Goal: Communication & Community: Answer question/provide support

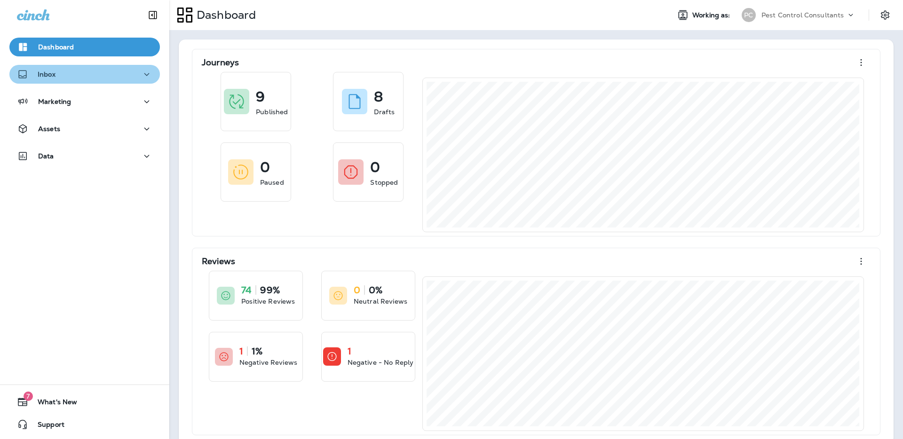
click at [126, 75] on div "Inbox" at bounding box center [84, 75] width 135 height 12
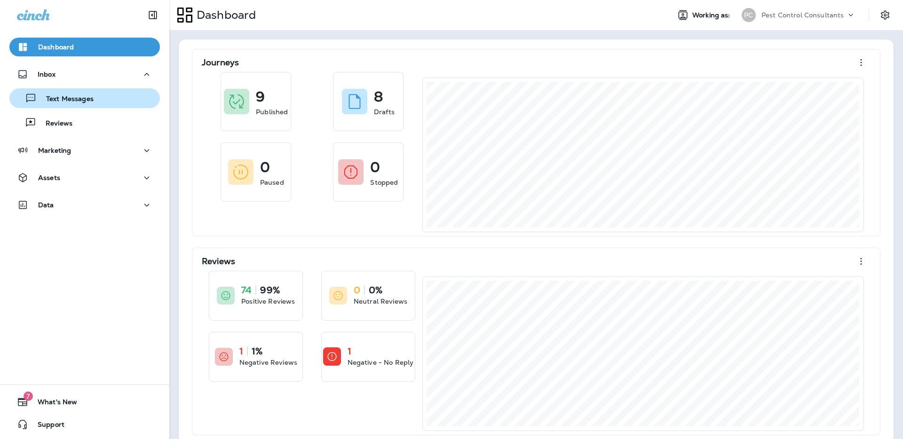
click at [105, 103] on div "Text Messages" at bounding box center [84, 98] width 143 height 14
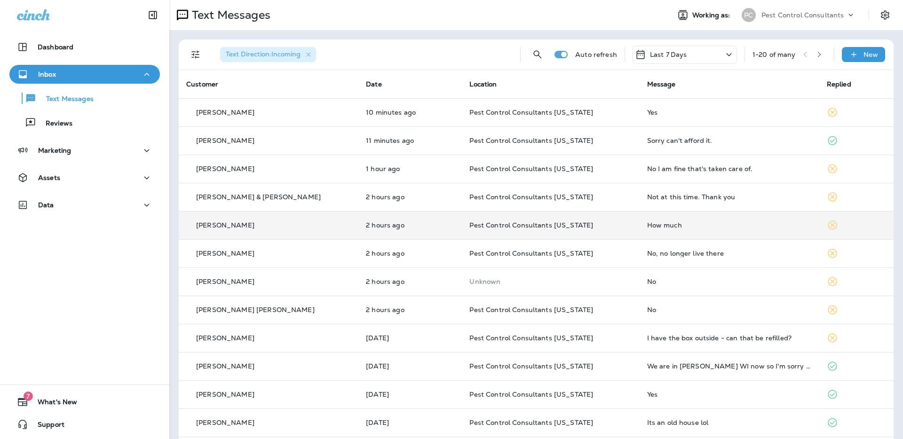
click at [289, 227] on div "[PERSON_NAME]" at bounding box center [268, 225] width 165 height 10
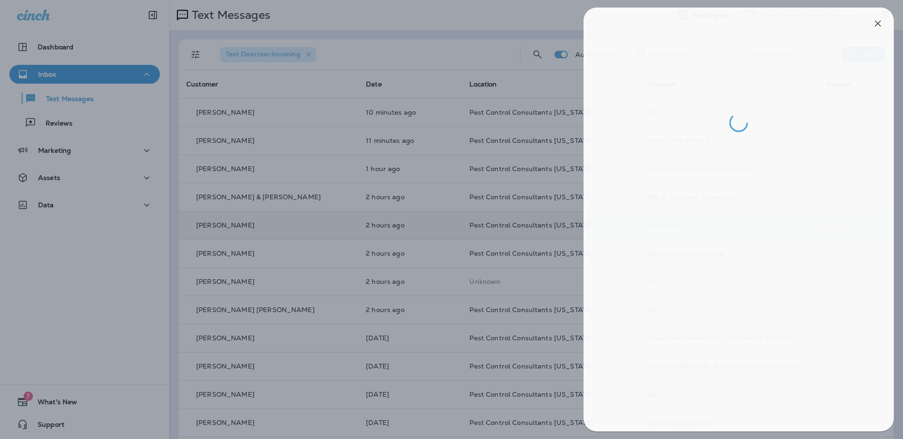
click at [285, 251] on div at bounding box center [454, 219] width 903 height 439
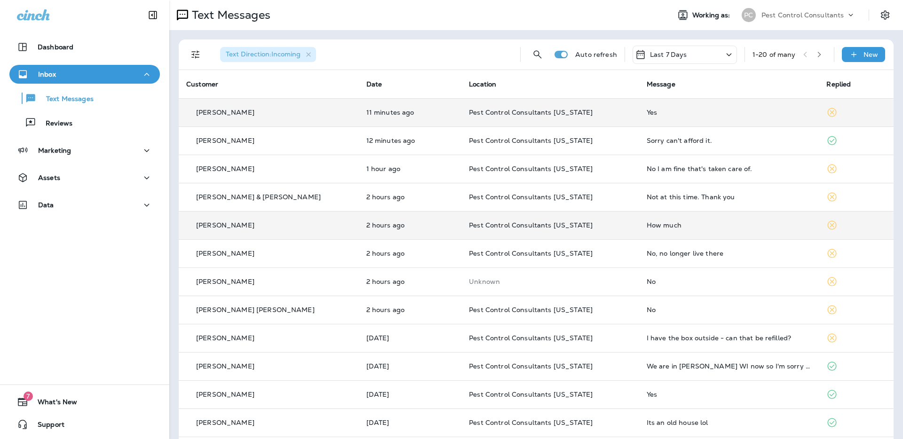
click at [228, 114] on p "[PERSON_NAME]" at bounding box center [225, 113] width 58 height 8
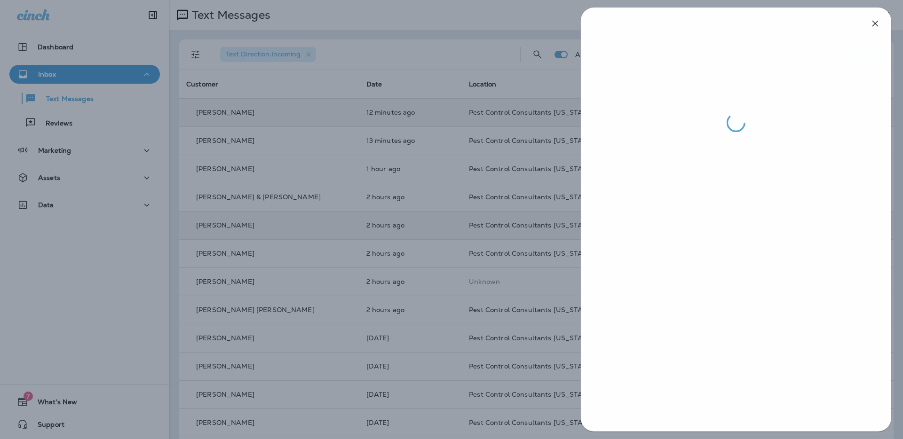
click at [365, 245] on div at bounding box center [451, 219] width 903 height 439
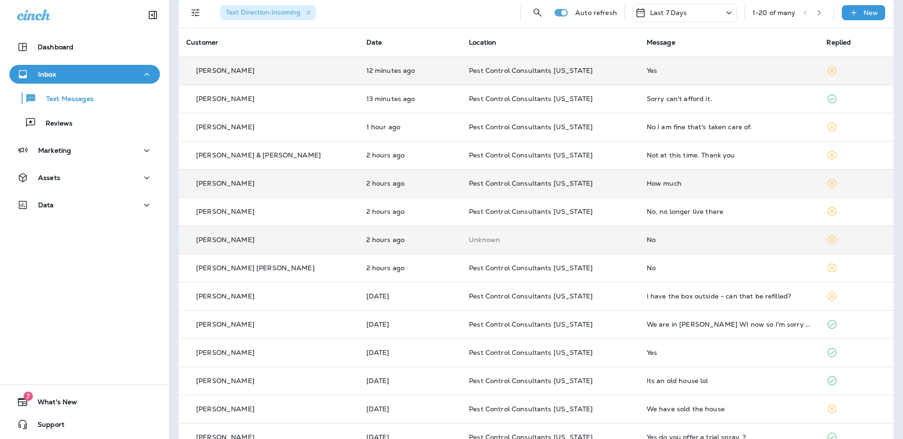
scroll to position [46, 0]
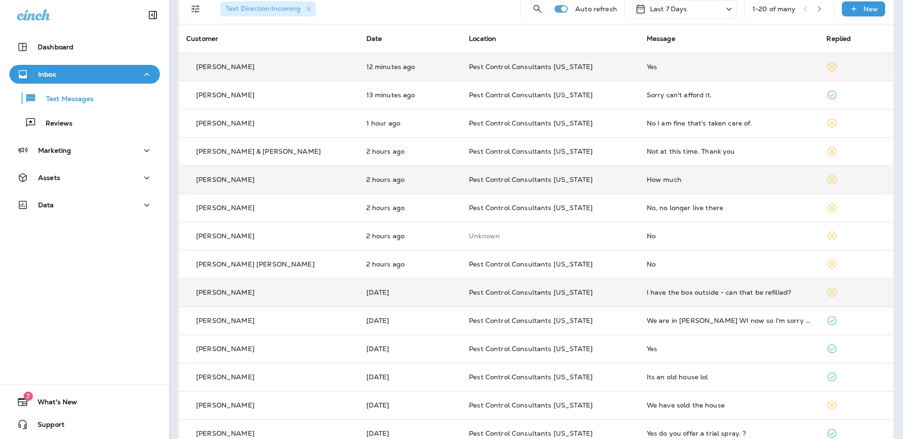
click at [303, 289] on div "[PERSON_NAME]" at bounding box center [268, 293] width 165 height 10
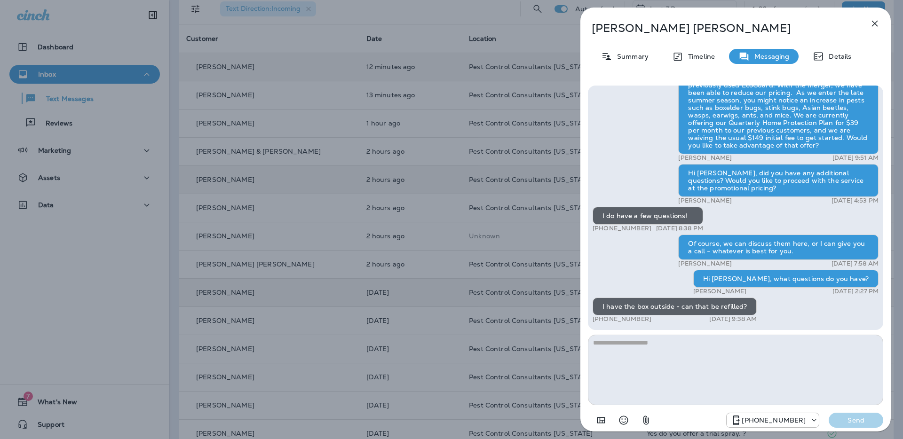
click at [416, 294] on div "[PERSON_NAME] Summary Timeline Messaging Details Hi [PERSON_NAME], Pest Control…" at bounding box center [451, 219] width 903 height 439
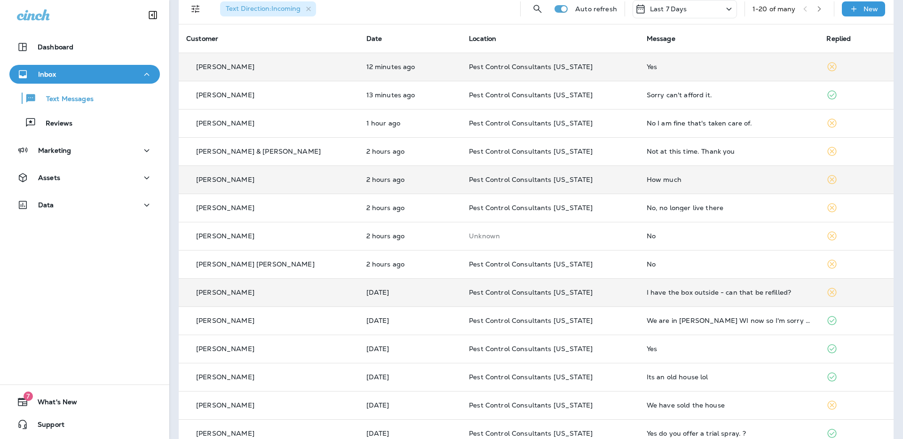
click at [294, 296] on div "[PERSON_NAME]" at bounding box center [268, 293] width 165 height 10
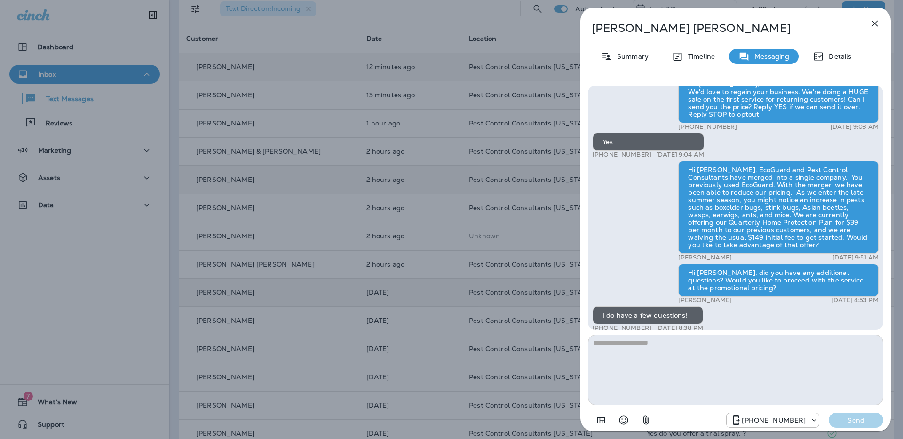
scroll to position [-97, 0]
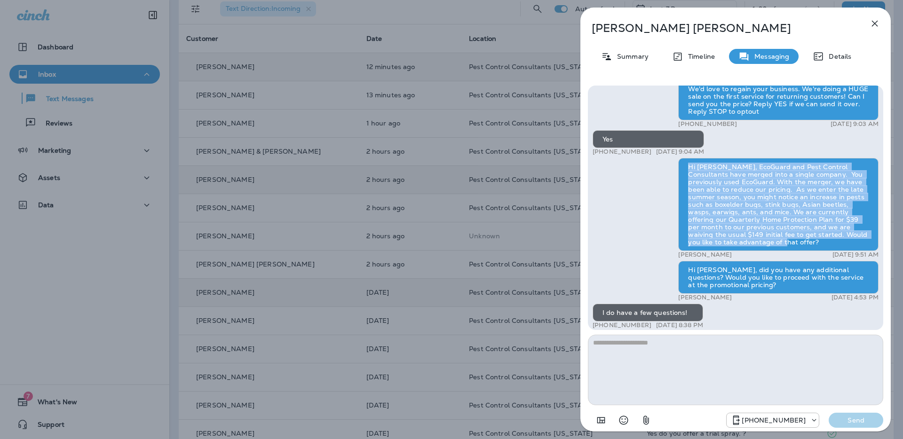
drag, startPoint x: 776, startPoint y: 243, endPoint x: 677, endPoint y: 168, distance: 124.2
click at [678, 168] on div "Hi [PERSON_NAME], EcoGuard and Pest Control Consultants have merged into a sing…" at bounding box center [778, 204] width 200 height 93
copy div "Hi [PERSON_NAME], EcoGuard and Pest Control Consultants have merged into a sing…"
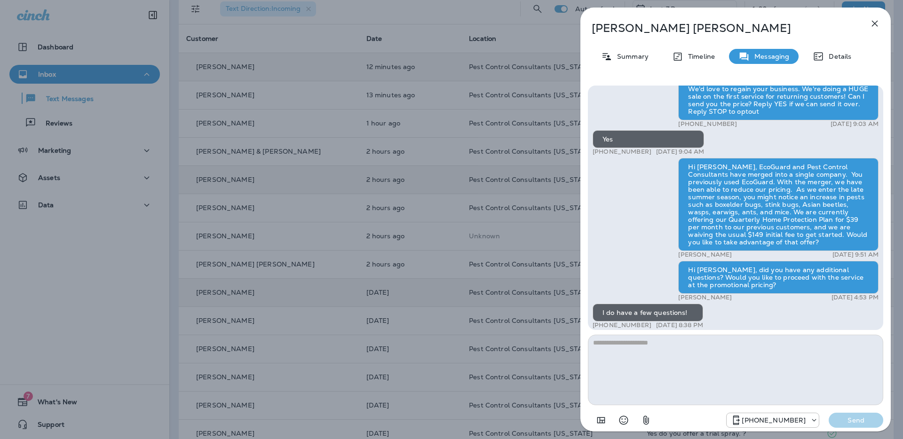
click at [411, 201] on div "[PERSON_NAME] Summary Timeline Messaging Details Hi [PERSON_NAME], Pest Control…" at bounding box center [451, 219] width 903 height 439
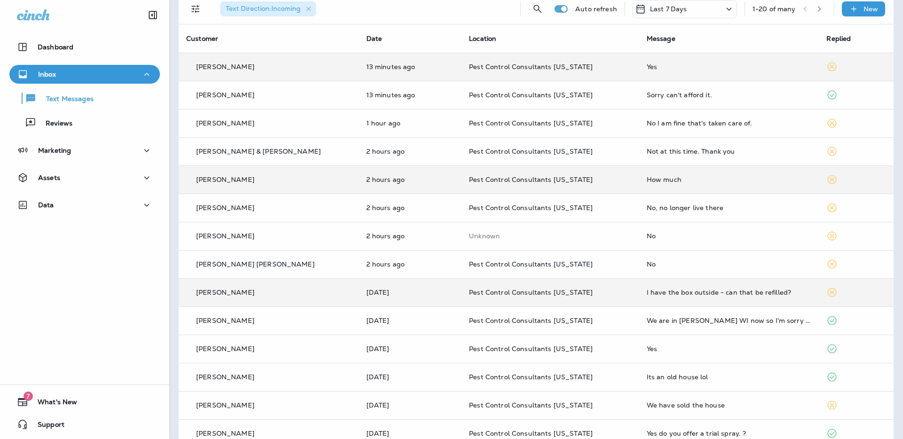
click at [391, 58] on div at bounding box center [451, 219] width 903 height 439
click at [411, 64] on p "13 minutes ago" at bounding box center [410, 67] width 88 height 8
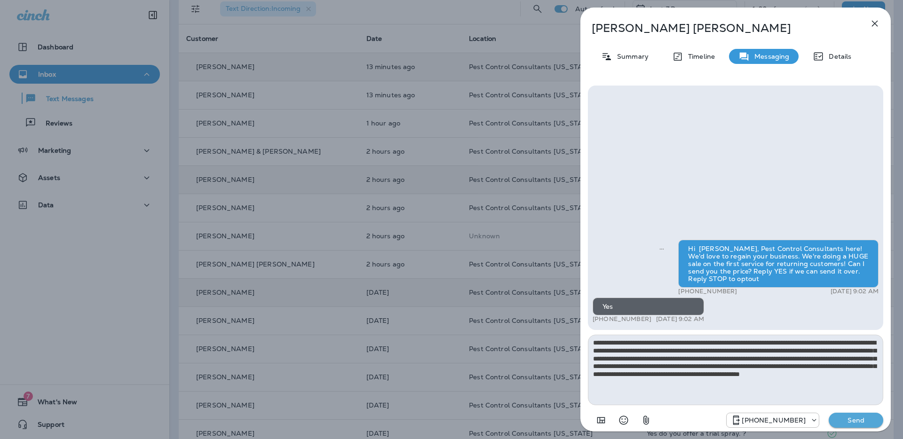
click at [605, 344] on textarea "**********" at bounding box center [735, 370] width 295 height 71
type textarea "**********"
click at [843, 419] on p "Send" at bounding box center [855, 420] width 39 height 8
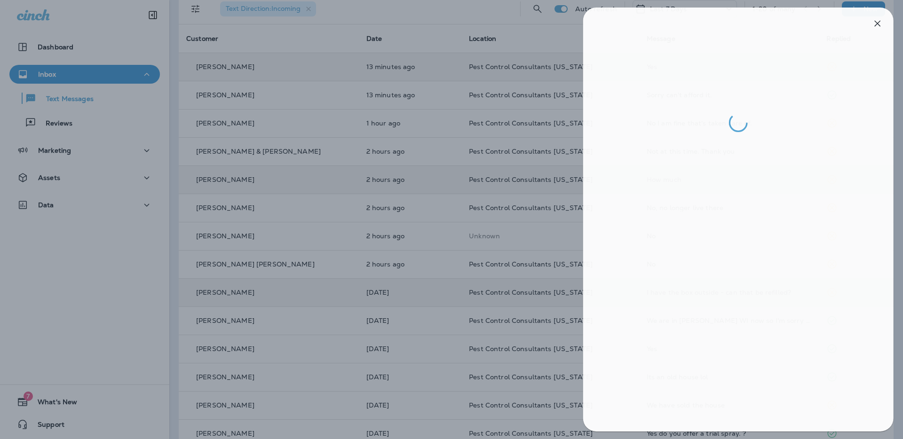
click at [409, 215] on div at bounding box center [454, 219] width 903 height 439
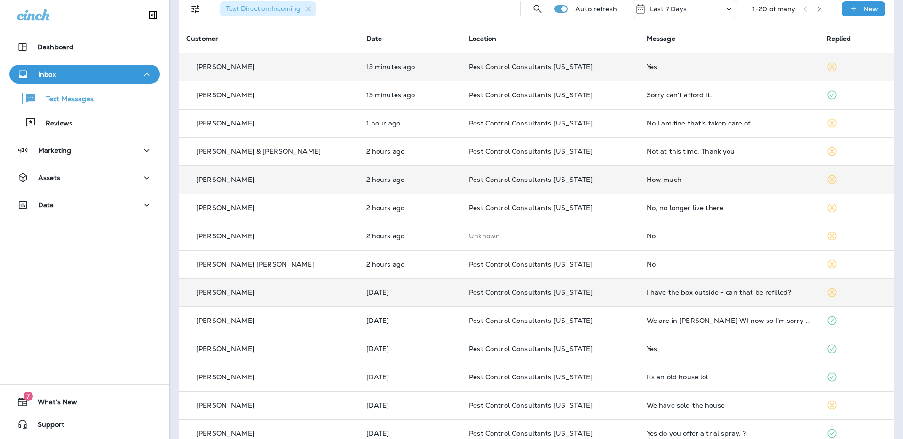
click at [266, 292] on div "[PERSON_NAME]" at bounding box center [268, 293] width 165 height 10
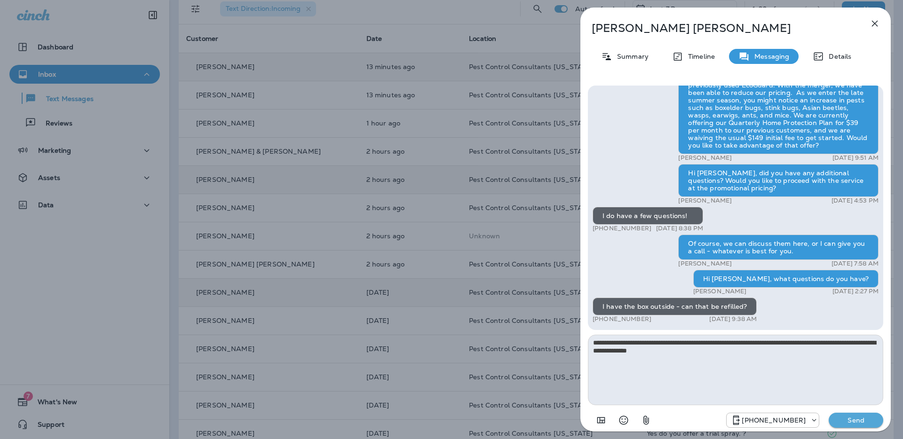
type textarea "**********"
click at [856, 421] on p "Send" at bounding box center [855, 420] width 39 height 8
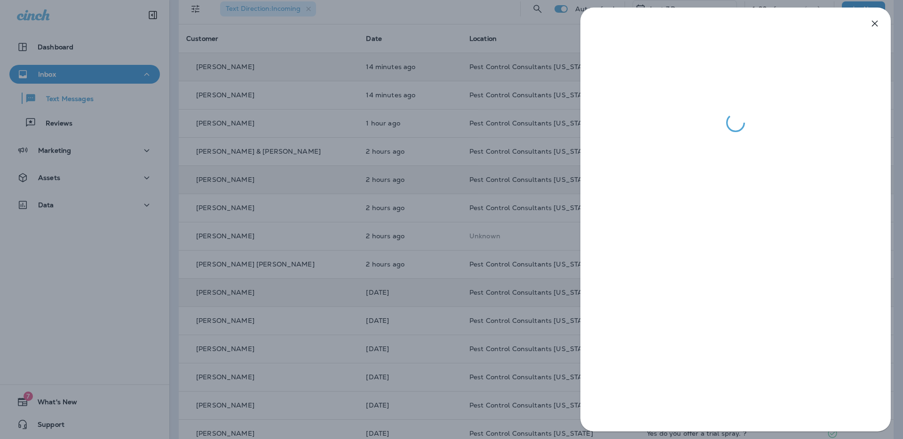
click at [421, 40] on div at bounding box center [451, 219] width 903 height 439
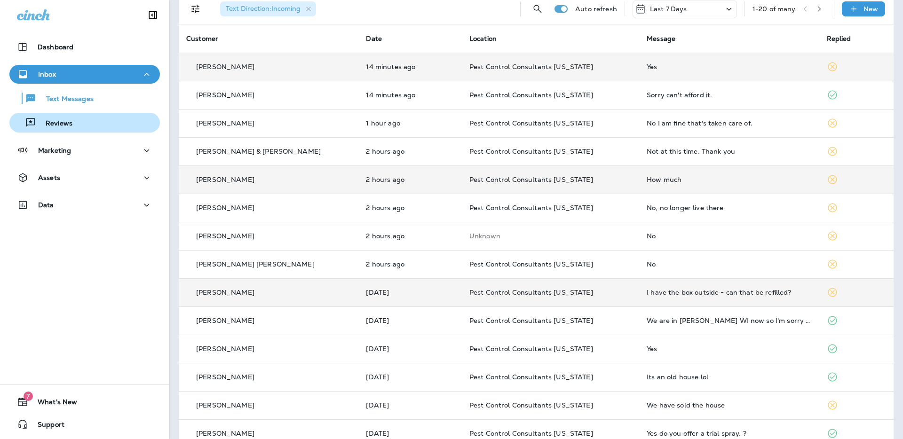
click at [85, 128] on div "Reviews" at bounding box center [84, 123] width 143 height 14
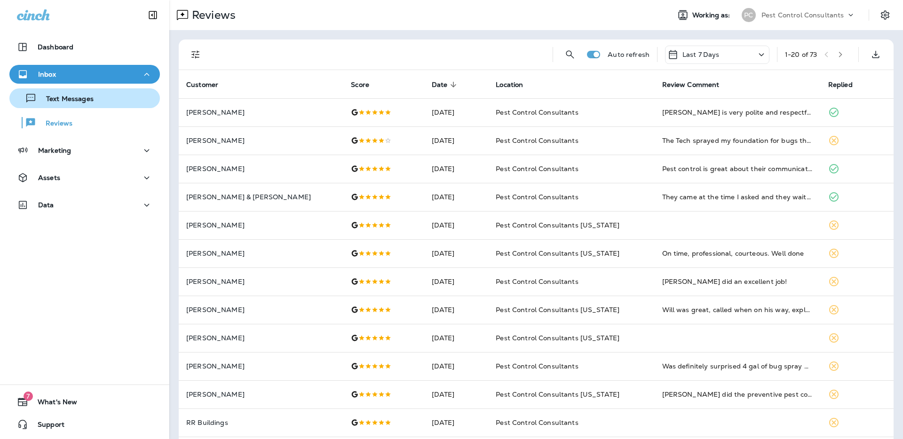
click at [97, 101] on div "Text Messages" at bounding box center [84, 98] width 143 height 14
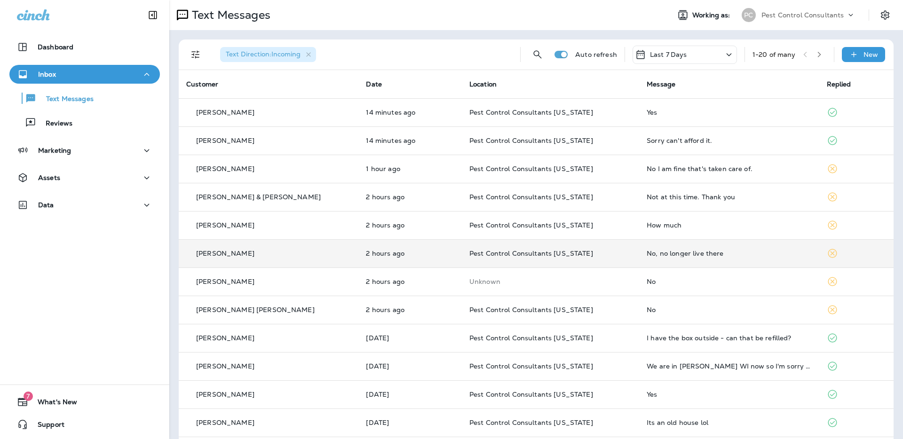
click at [276, 261] on td "[PERSON_NAME]" at bounding box center [269, 253] width 180 height 28
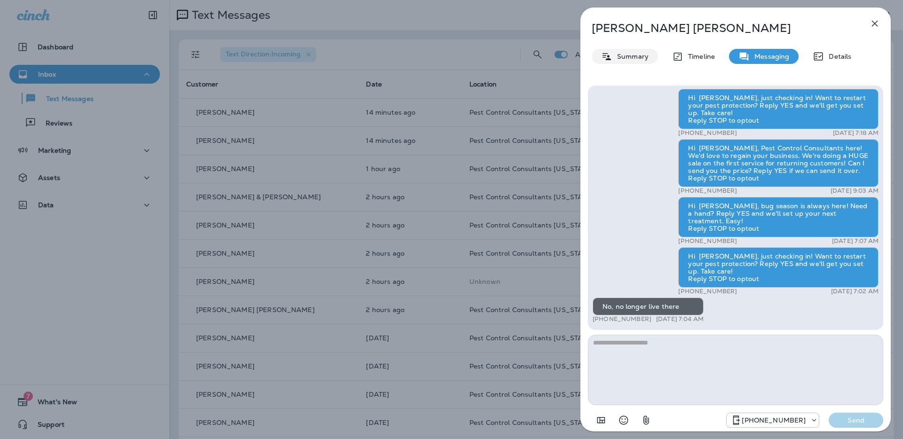
click at [637, 55] on p "Summary" at bounding box center [630, 57] width 36 height 8
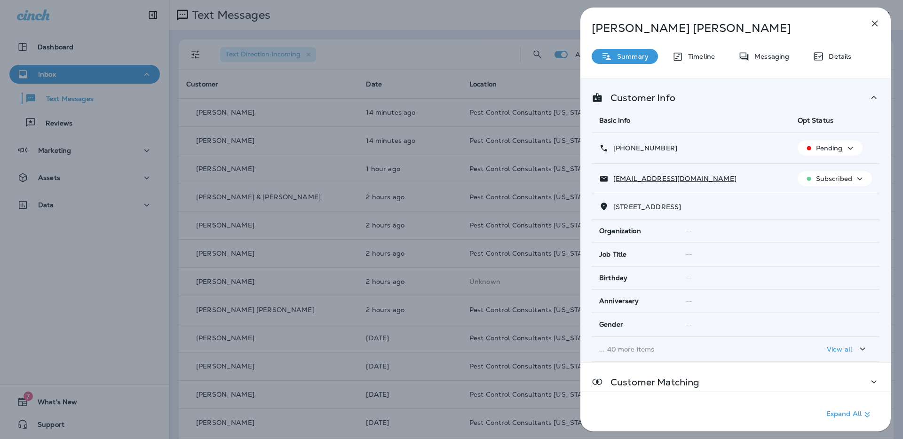
click at [849, 152] on icon "button" at bounding box center [849, 148] width 11 height 12
click at [841, 172] on button "Opt out" at bounding box center [830, 170] width 67 height 23
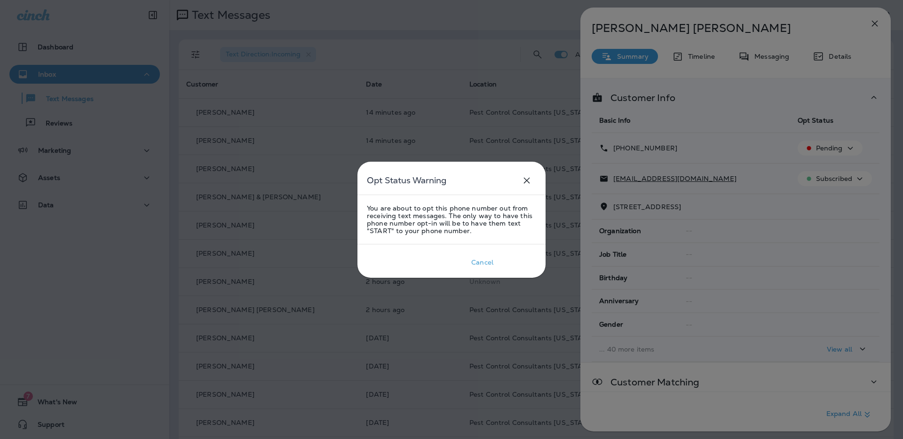
click at [516, 264] on div "Confirm" at bounding box center [517, 263] width 26 height 8
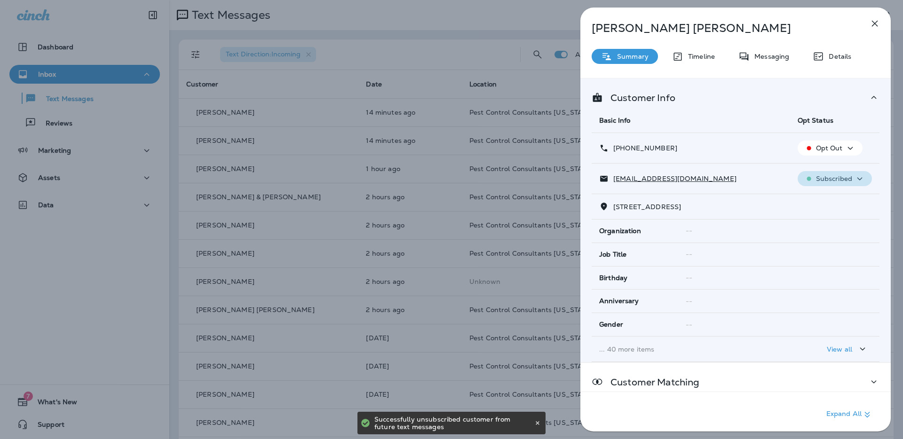
click at [858, 180] on icon "button" at bounding box center [859, 179] width 11 height 12
click at [833, 203] on p "Unsubscribe" at bounding box center [839, 201] width 41 height 8
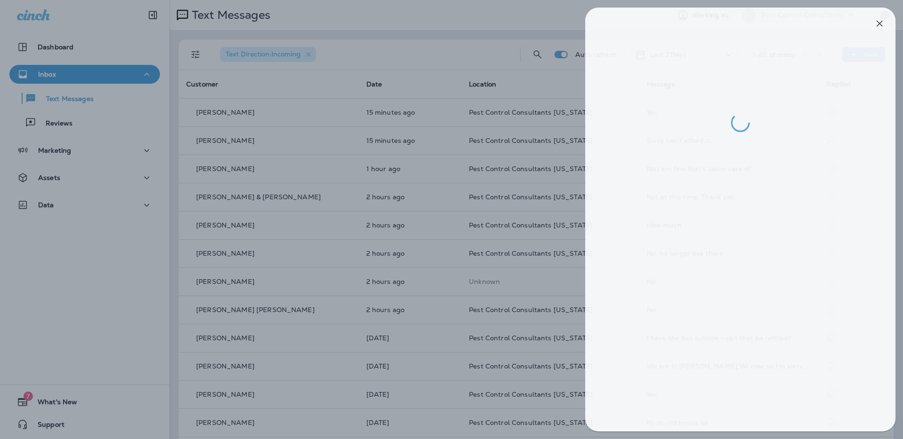
click at [311, 209] on div at bounding box center [456, 219] width 903 height 439
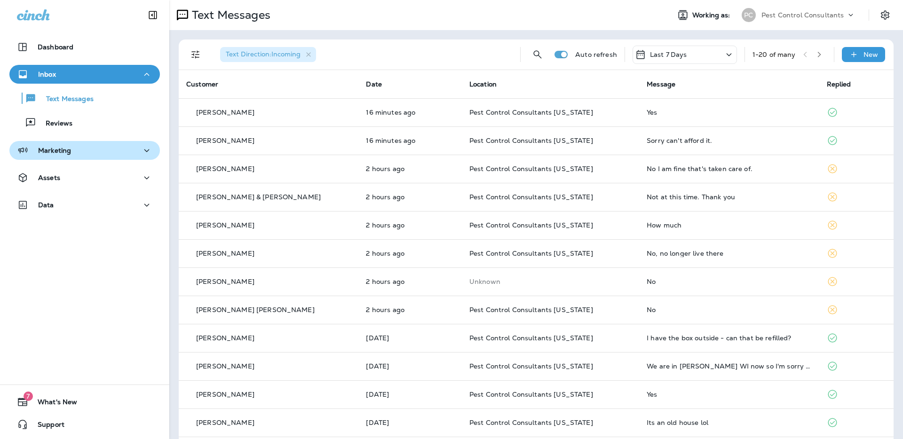
click at [118, 157] on button "Marketing" at bounding box center [84, 150] width 150 height 19
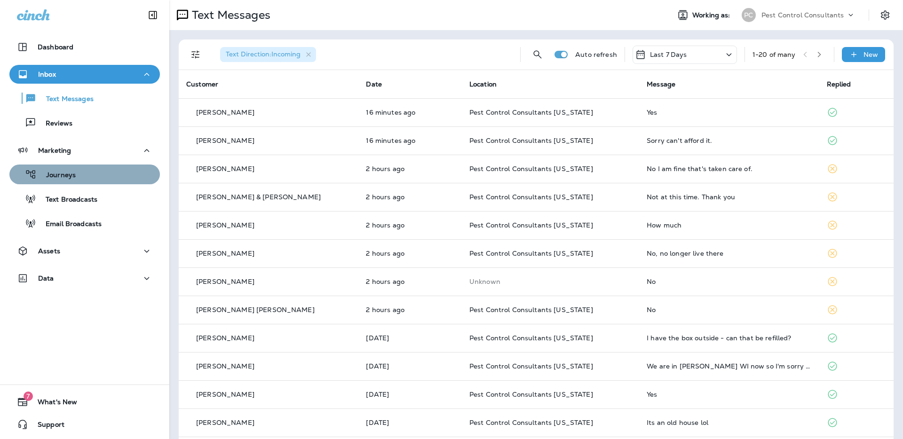
click at [109, 176] on div "Journeys" at bounding box center [84, 174] width 143 height 14
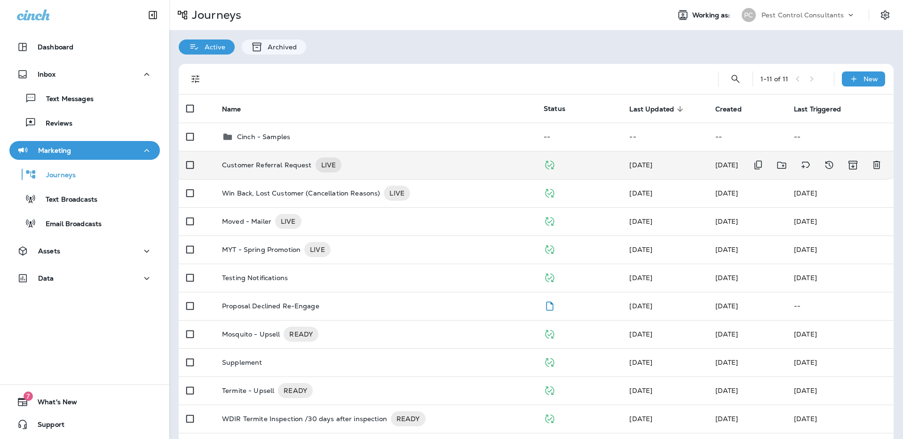
click at [256, 165] on p "Customer Referral Request" at bounding box center [267, 164] width 90 height 15
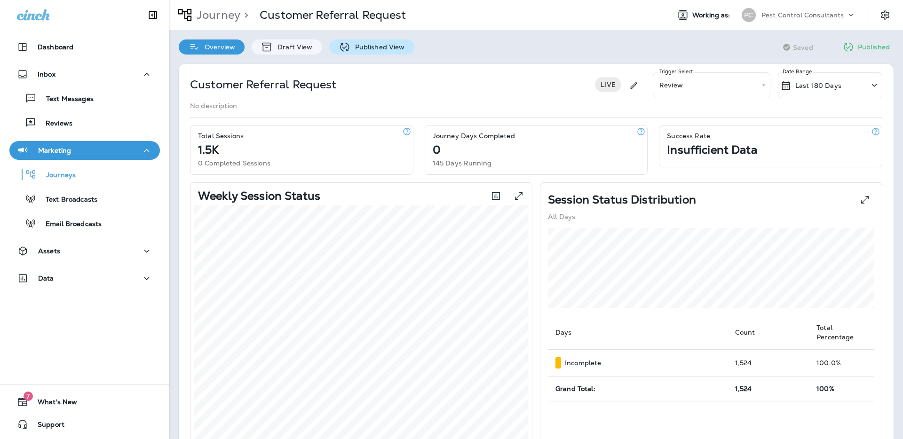
click at [380, 48] on p "Published View" at bounding box center [377, 47] width 55 height 8
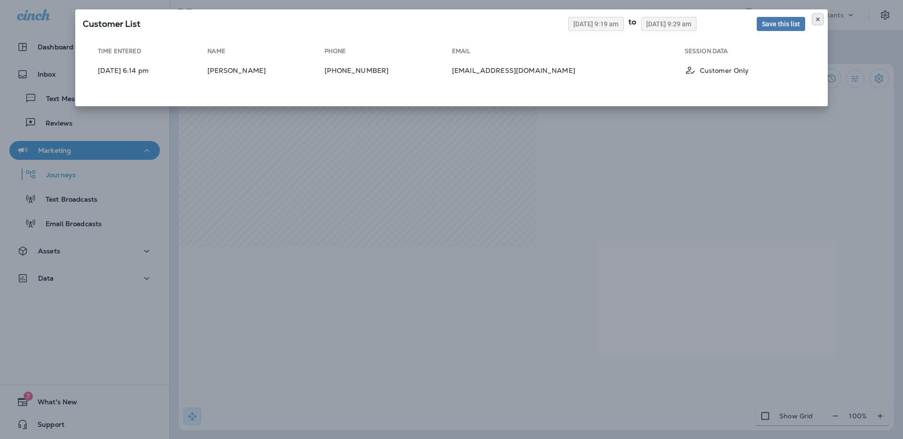
click at [821, 19] on button at bounding box center [817, 19] width 10 height 10
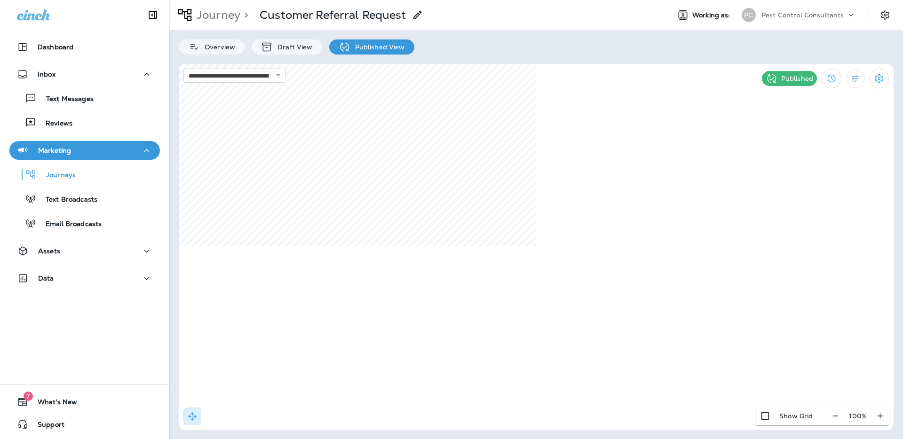
select select "*****"
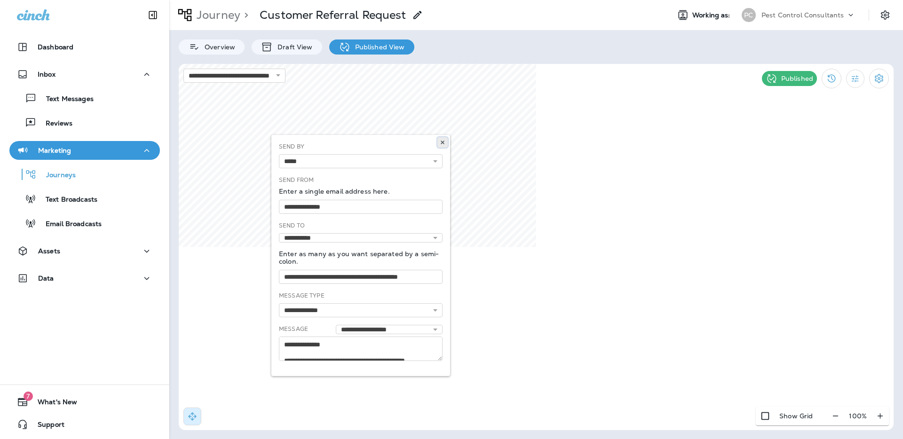
click at [443, 142] on use at bounding box center [441, 143] width 3 height 4
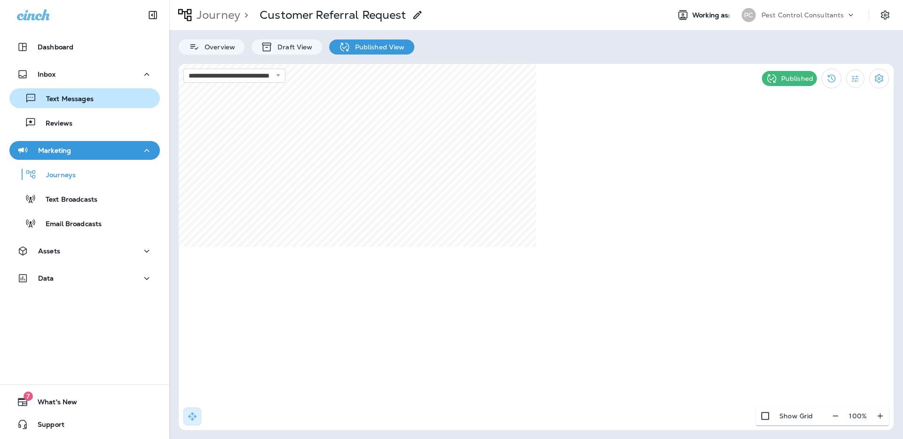
click at [92, 101] on p "Text Messages" at bounding box center [65, 99] width 57 height 9
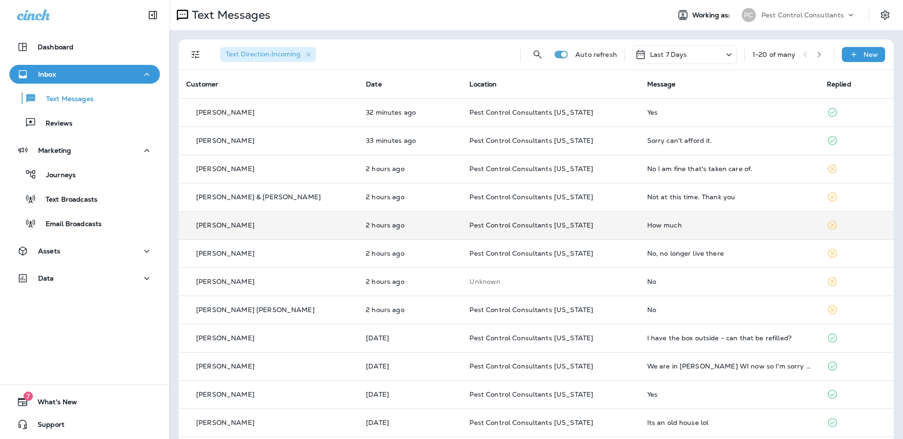
click at [240, 223] on div "[PERSON_NAME]" at bounding box center [268, 225] width 165 height 10
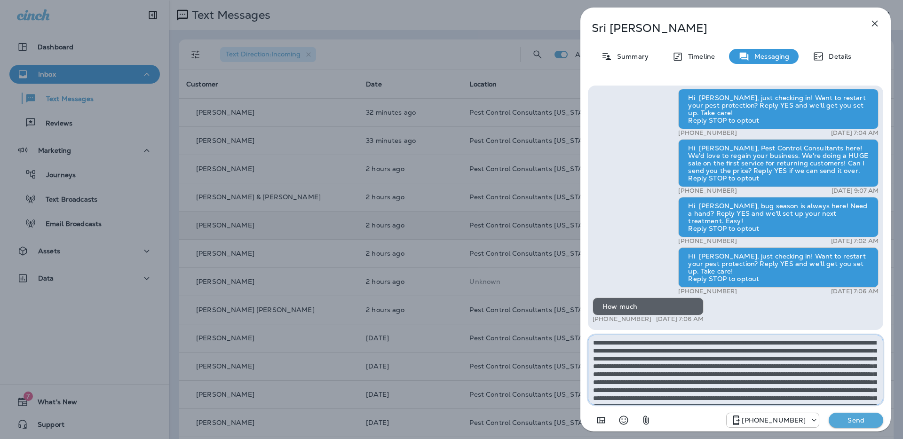
drag, startPoint x: 718, startPoint y: 390, endPoint x: 572, endPoint y: 301, distance: 171.7
click at [572, 301] on div "Sri [PERSON_NAME] Summary Timeline Messaging Details Hi [PERSON_NAME], Pest Con…" at bounding box center [735, 219] width 335 height 439
click at [667, 374] on textarea at bounding box center [735, 370] width 295 height 71
drag, startPoint x: 779, startPoint y: 397, endPoint x: 594, endPoint y: 343, distance: 192.0
click at [594, 343] on textarea at bounding box center [735, 370] width 295 height 71
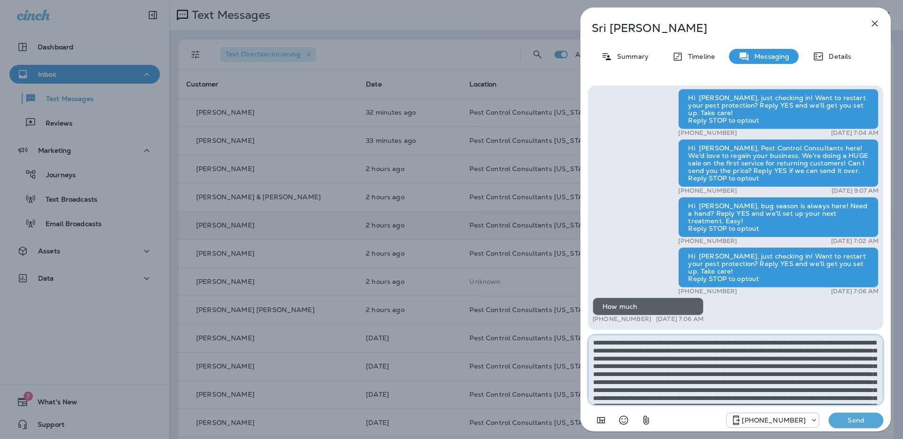
type textarea "**********"
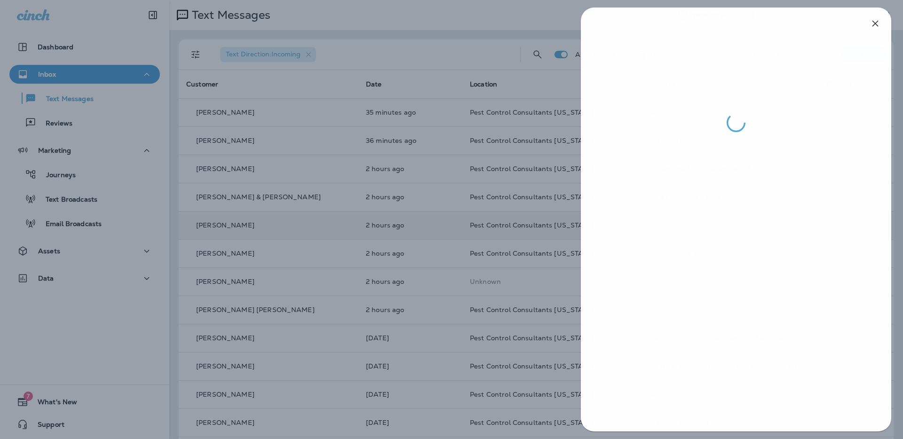
click at [312, 238] on div at bounding box center [451, 219] width 903 height 439
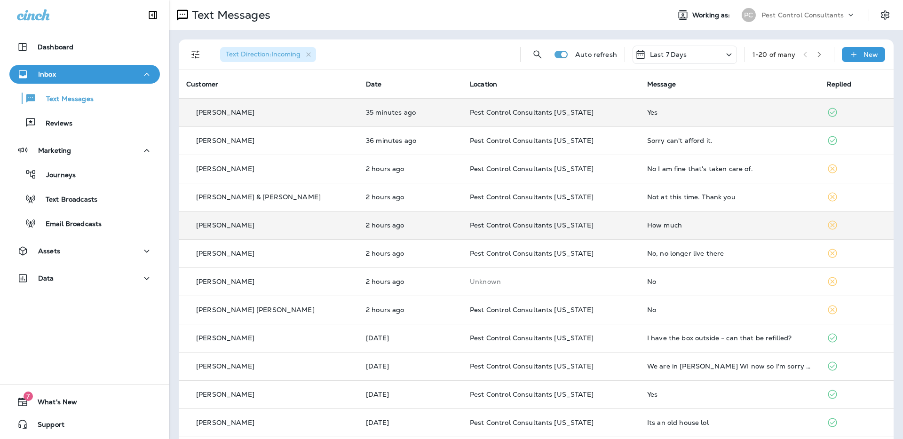
click at [311, 118] on td "[PERSON_NAME]" at bounding box center [269, 112] width 180 height 28
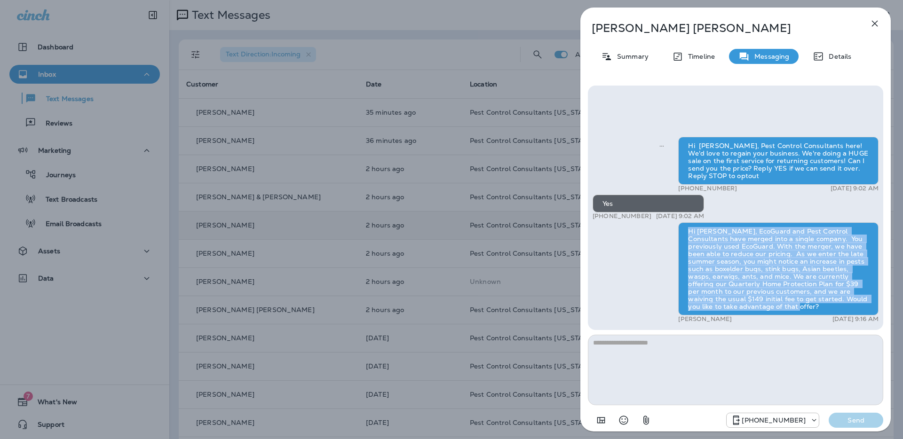
drag, startPoint x: 778, startPoint y: 307, endPoint x: 686, endPoint y: 234, distance: 116.7
click at [686, 234] on div "Hi [PERSON_NAME], EcoGuard and Pest Control Consultants have merged into a sing…" at bounding box center [778, 268] width 200 height 93
copy div "Hi [PERSON_NAME], EcoGuard and Pest Control Consultants have merged into a sing…"
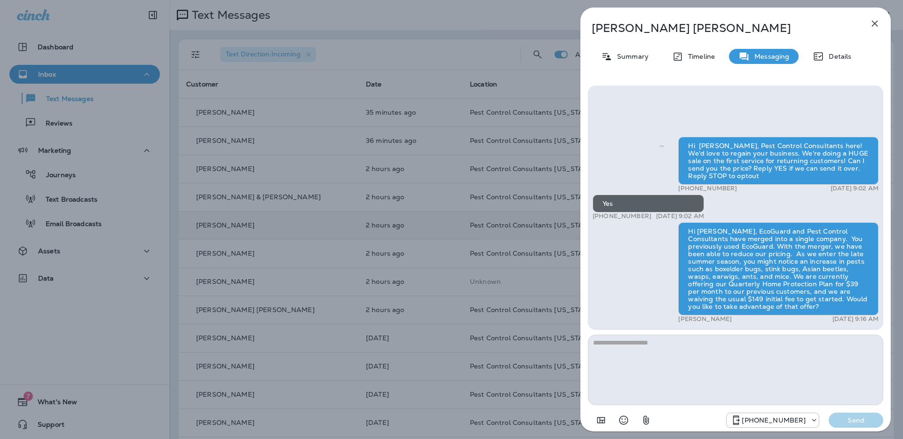
click at [286, 198] on div "[PERSON_NAME] Summary Timeline Messaging Details Hi [PERSON_NAME], Pest Control…" at bounding box center [451, 219] width 903 height 439
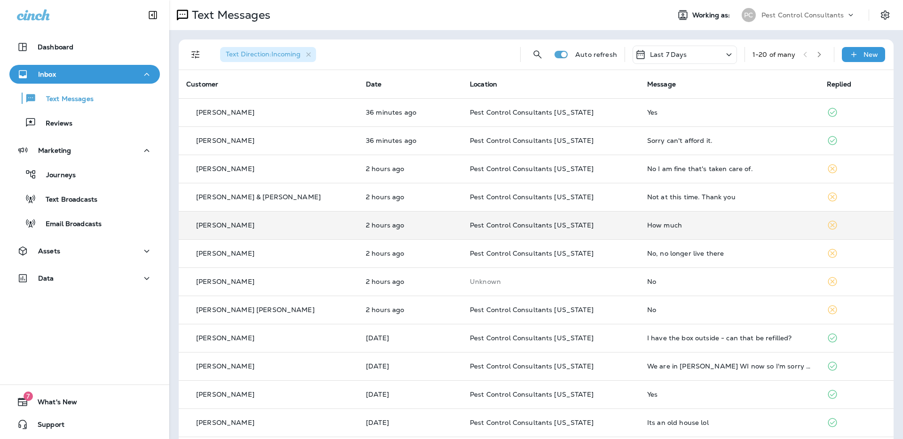
click at [282, 224] on div "[PERSON_NAME]" at bounding box center [268, 225] width 165 height 10
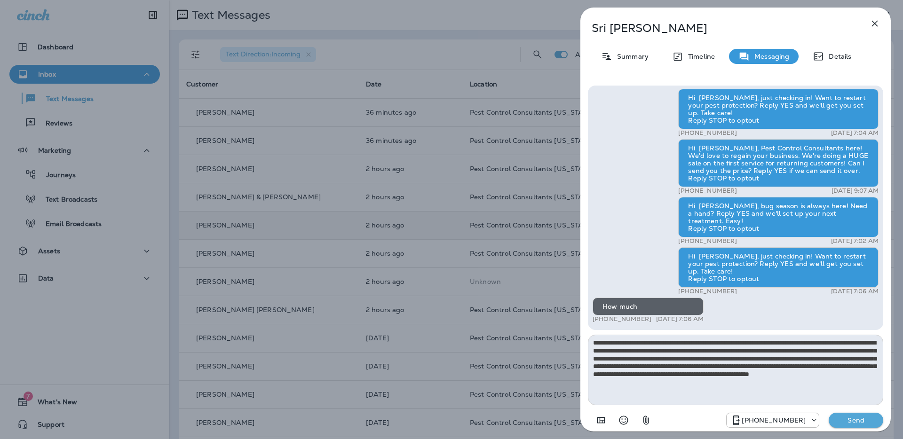
drag, startPoint x: 837, startPoint y: 352, endPoint x: 627, endPoint y: 343, distance: 210.8
click at [627, 343] on textarea "**********" at bounding box center [735, 370] width 295 height 71
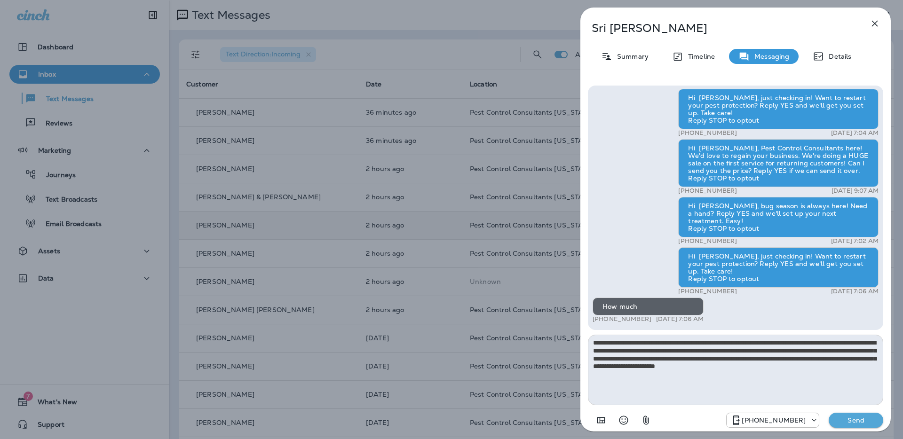
type textarea "**********"
click at [845, 419] on p "Send" at bounding box center [855, 420] width 39 height 8
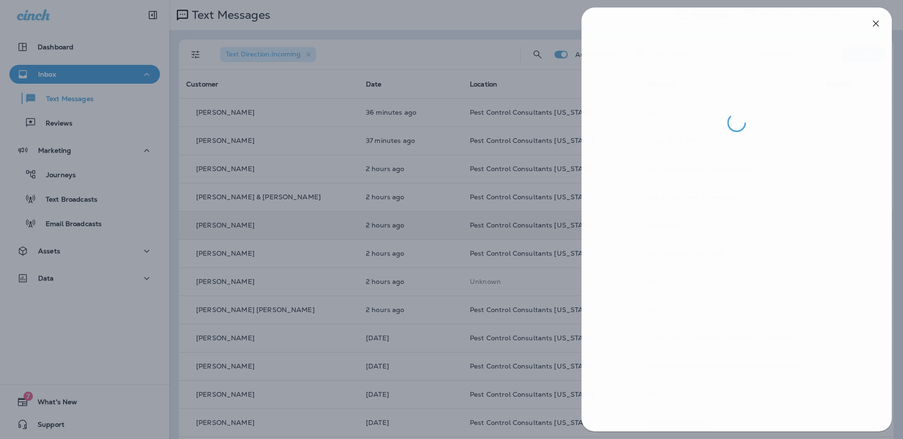
click at [315, 112] on div at bounding box center [452, 219] width 903 height 439
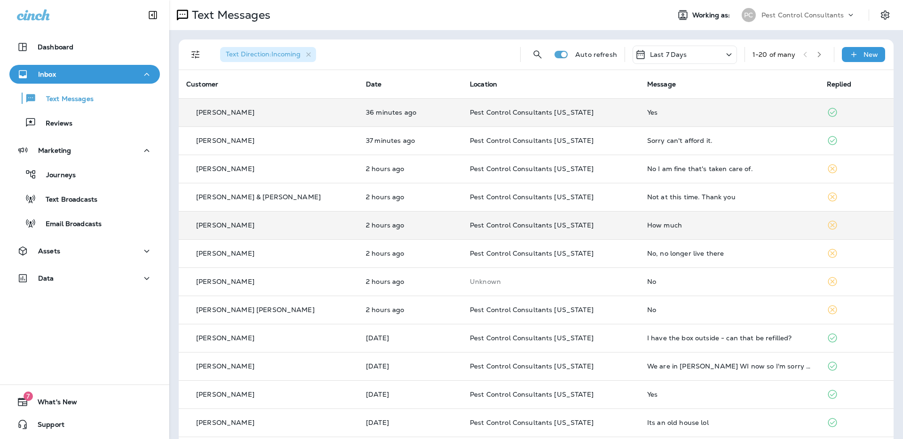
click at [315, 117] on td "[PERSON_NAME]" at bounding box center [269, 112] width 180 height 28
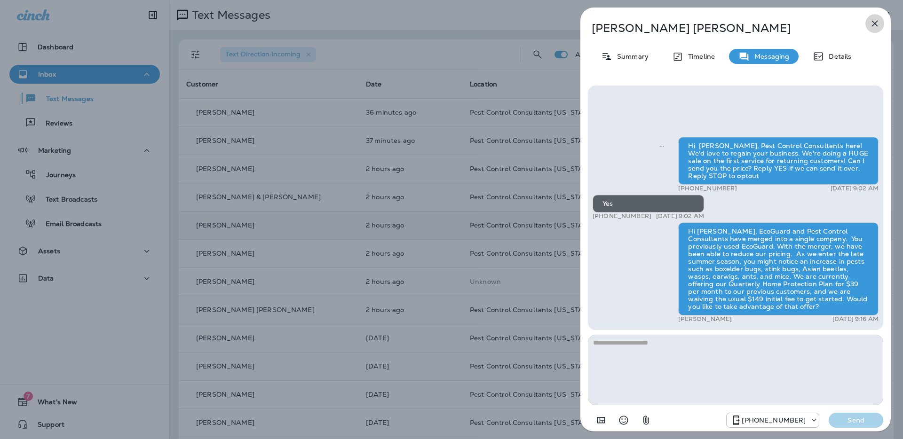
click at [875, 24] on icon "button" at bounding box center [874, 23] width 11 height 11
